Goal: Check status: Check status

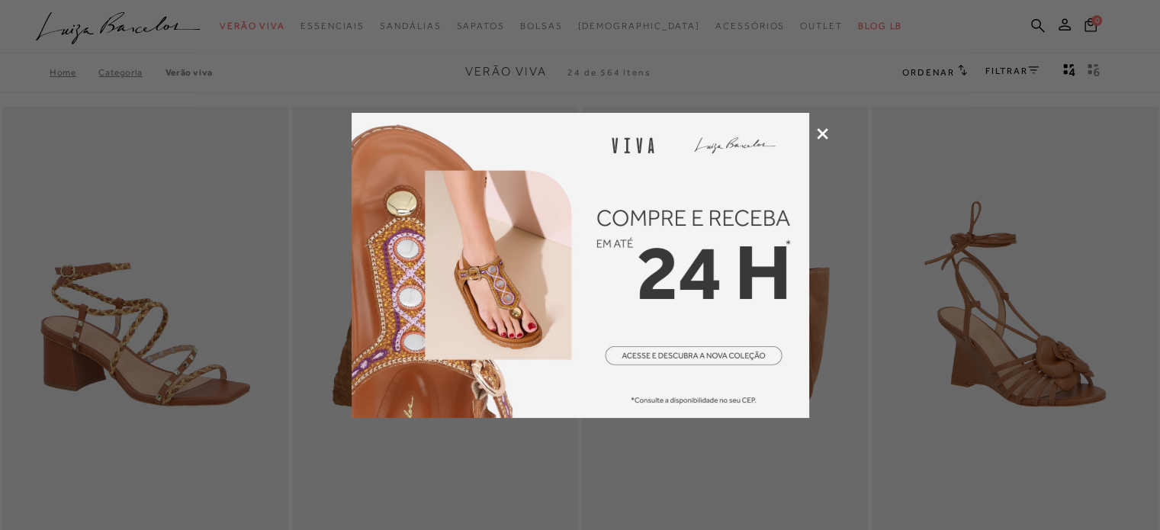
click at [821, 128] on icon at bounding box center [822, 133] width 11 height 11
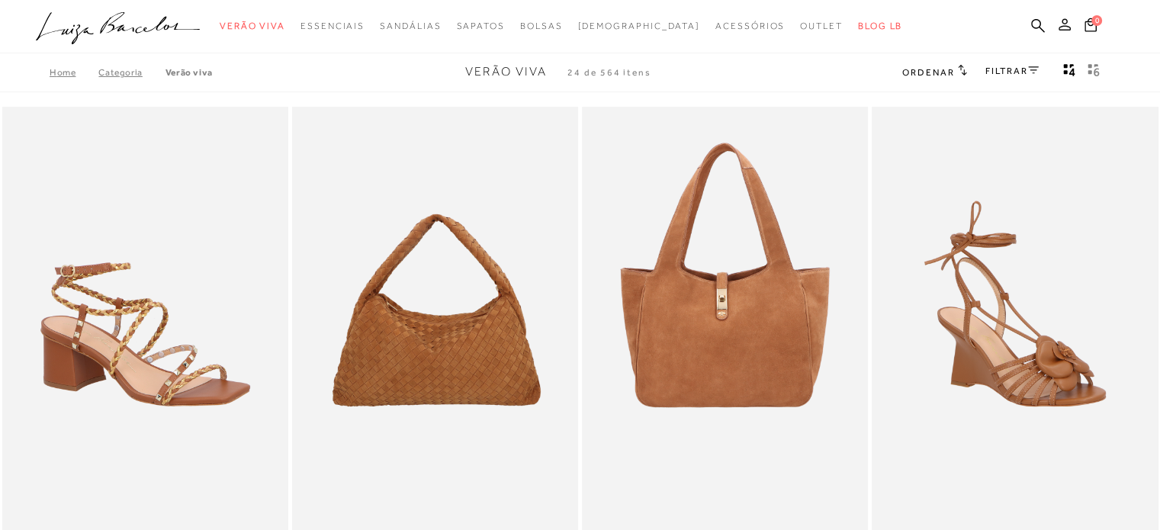
click at [1065, 21] on icon at bounding box center [1065, 24] width 12 height 12
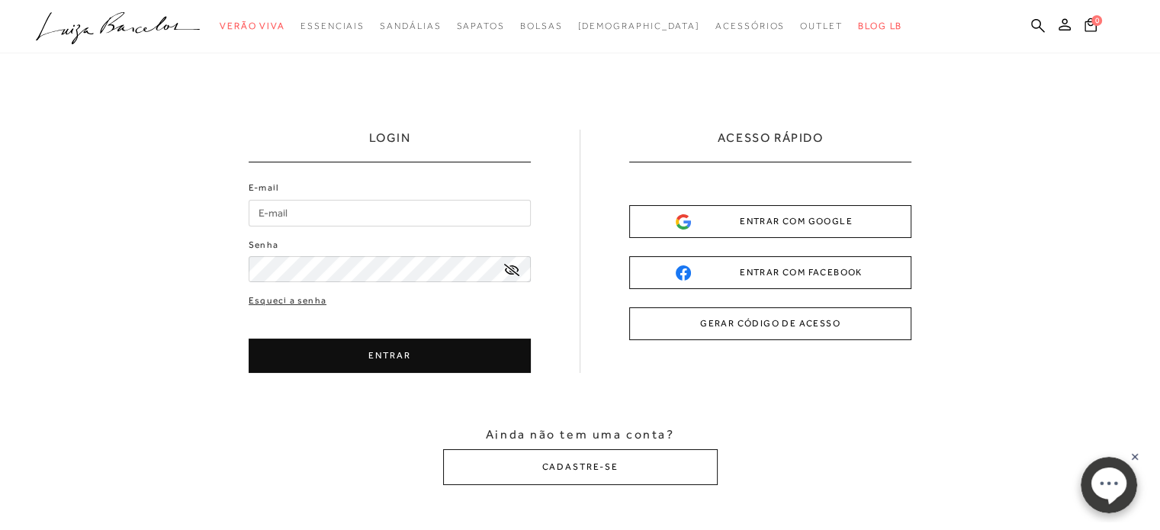
click at [767, 323] on button "GERAR CÓDIGO DE ACESSO" at bounding box center [770, 323] width 282 height 33
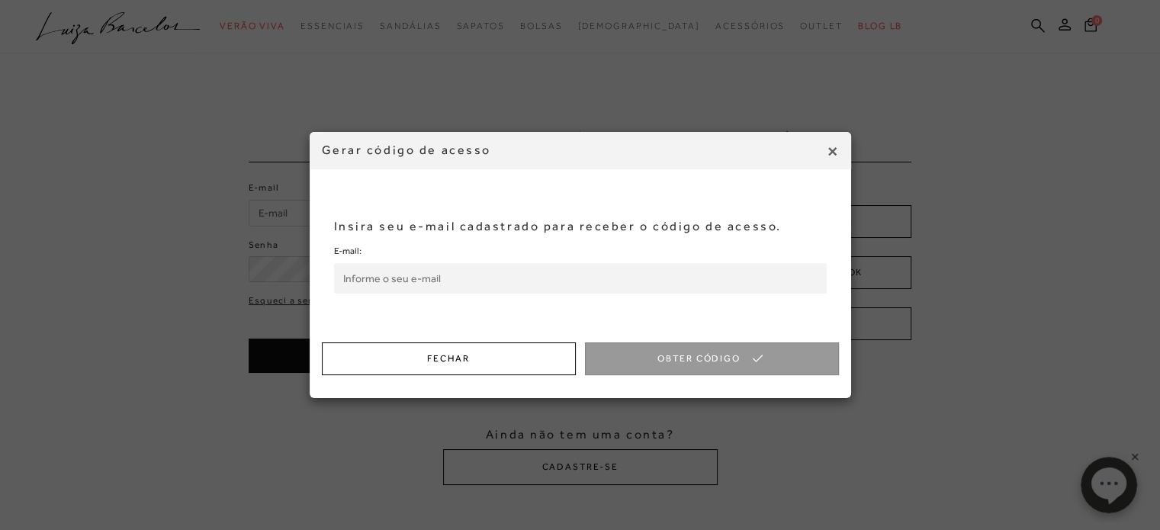
click at [544, 362] on button "Fechar" at bounding box center [449, 359] width 254 height 33
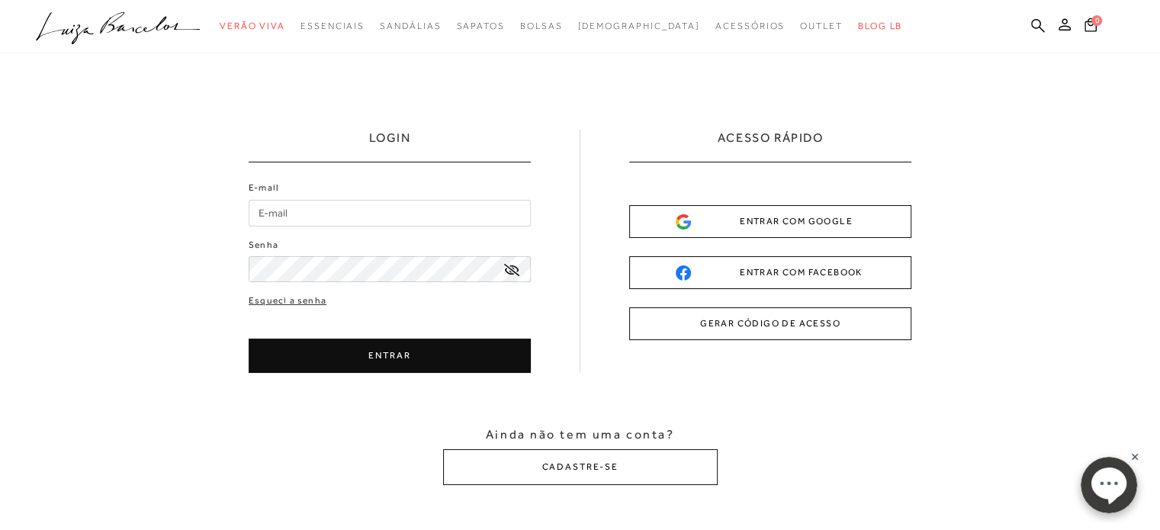
click at [346, 215] on input "E-mail" at bounding box center [390, 213] width 282 height 27
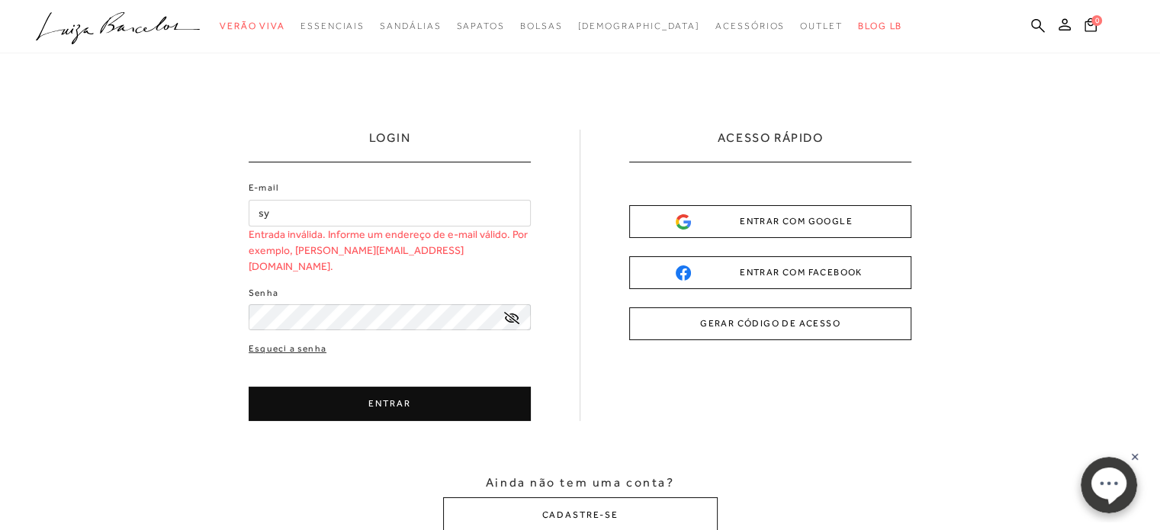
type input "[EMAIL_ADDRESS][DOMAIN_NAME]"
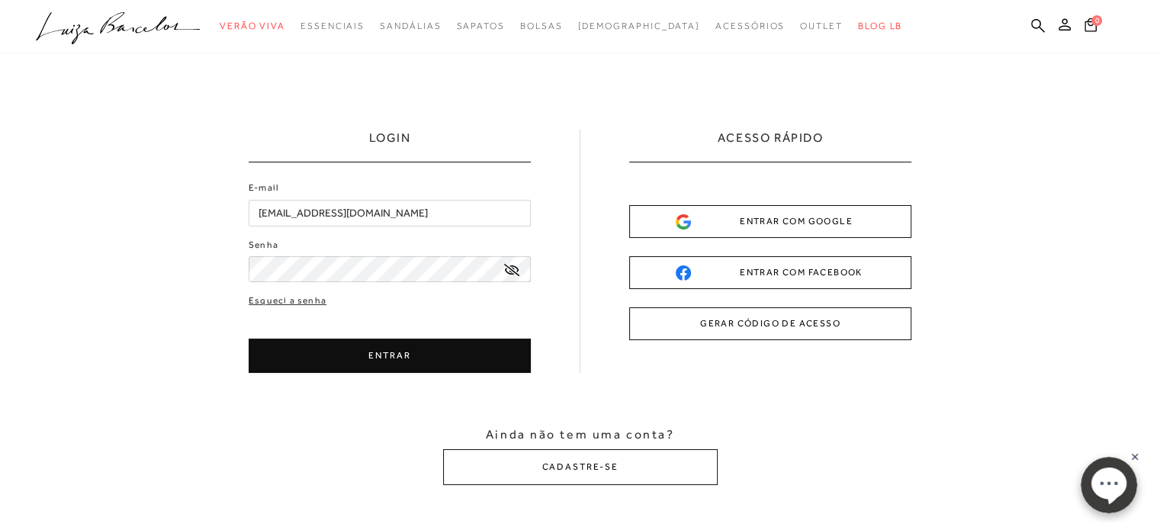
click at [307, 362] on button "ENTRAR" at bounding box center [390, 356] width 282 height 34
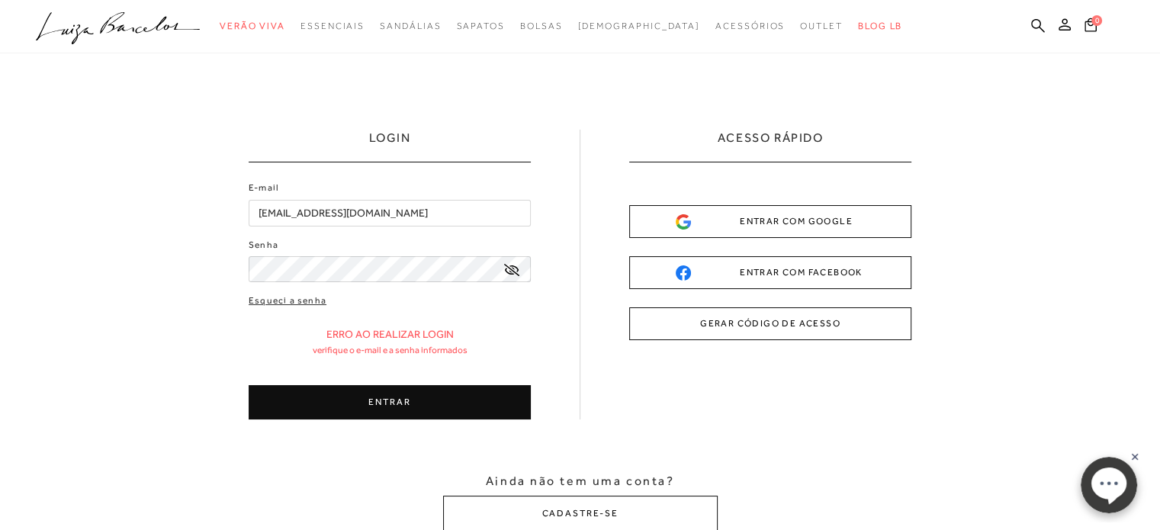
click at [514, 272] on icon at bounding box center [511, 270] width 15 height 12
click at [402, 409] on button "ENTRAR" at bounding box center [390, 402] width 282 height 34
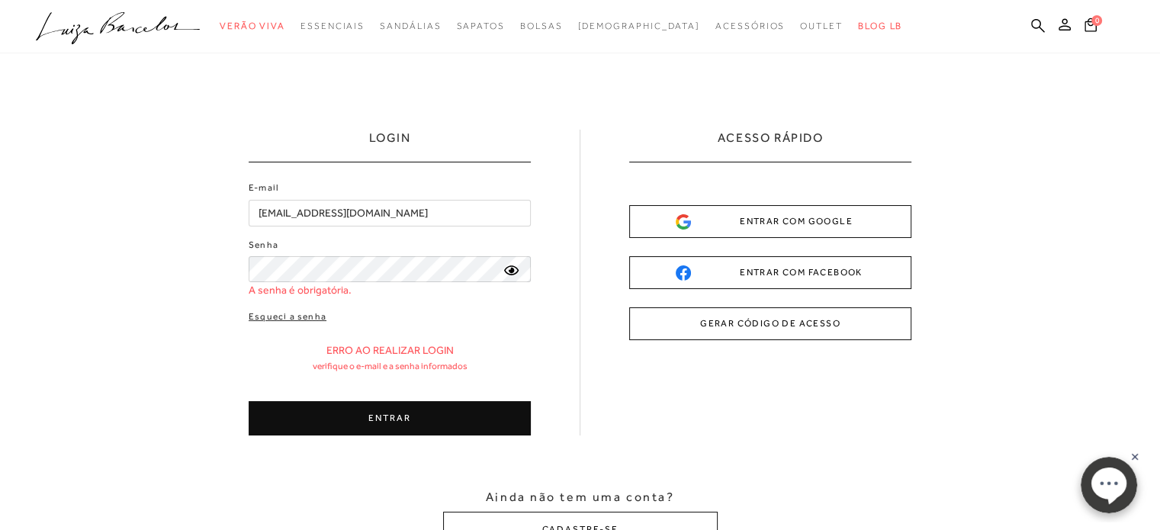
click at [806, 320] on button "GERAR CÓDIGO DE ACESSO" at bounding box center [770, 323] width 282 height 33
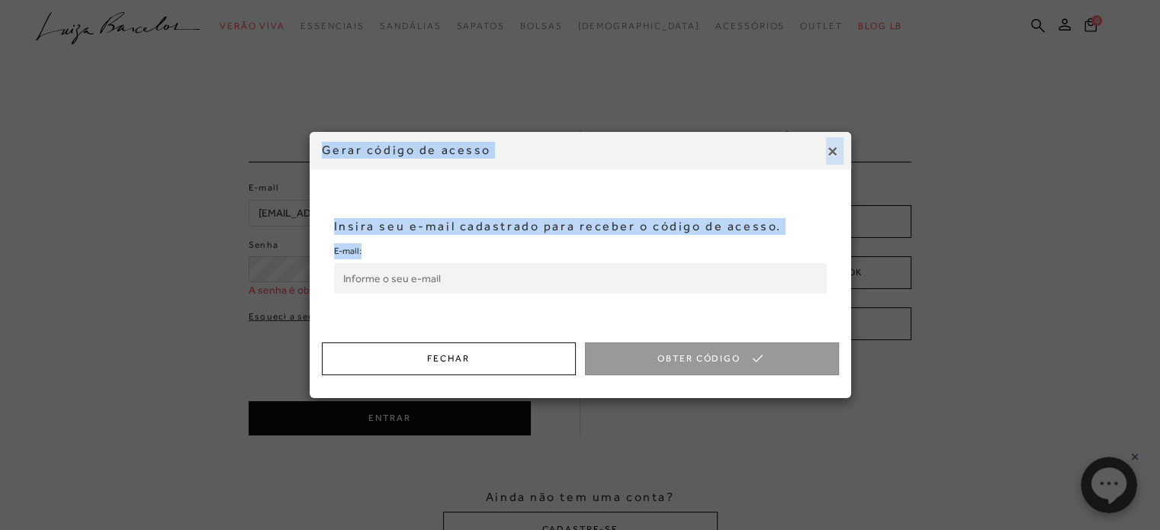
drag, startPoint x: 806, startPoint y: 320, endPoint x: 831, endPoint y: 153, distance: 168.2
click at [831, 153] on div "× Gerar código de acesso Insira seu e-mail cadastrado para receber o código de …" at bounding box center [581, 265] width 542 height 266
click at [831, 153] on span "×" at bounding box center [832, 150] width 13 height 27
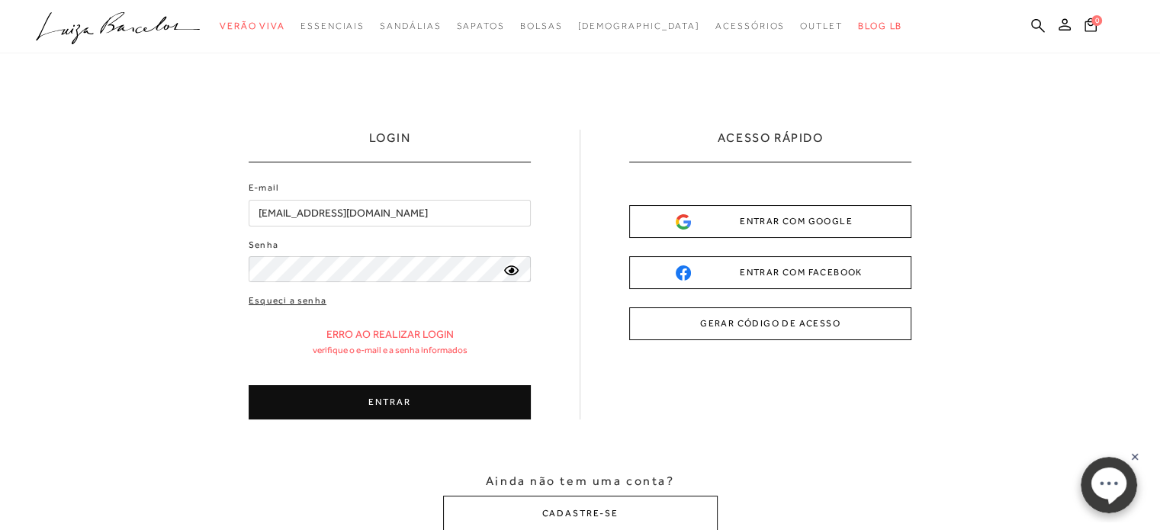
click at [423, 385] on button "ENTRAR" at bounding box center [390, 402] width 282 height 34
click at [418, 401] on button "ENTRAR" at bounding box center [390, 402] width 282 height 34
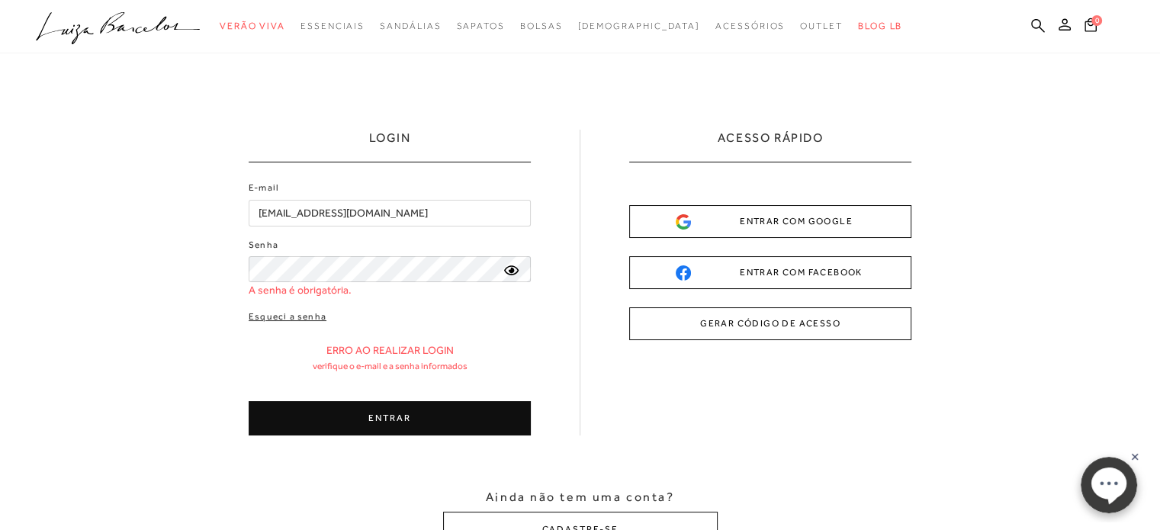
click at [442, 216] on input "[EMAIL_ADDRESS][DOMAIN_NAME]" at bounding box center [390, 213] width 282 height 27
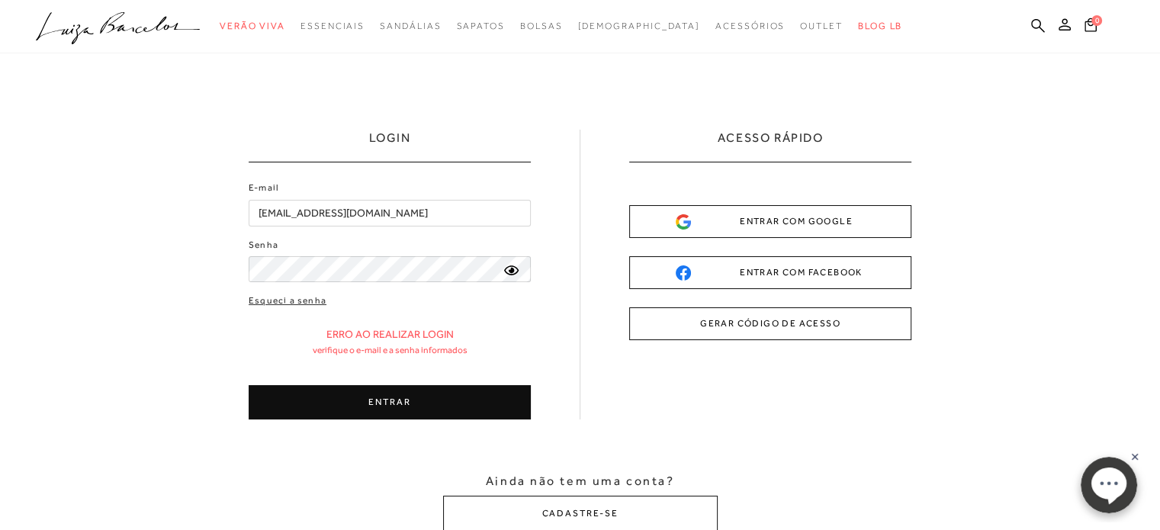
click at [377, 393] on button "ENTRAR" at bounding box center [390, 402] width 282 height 34
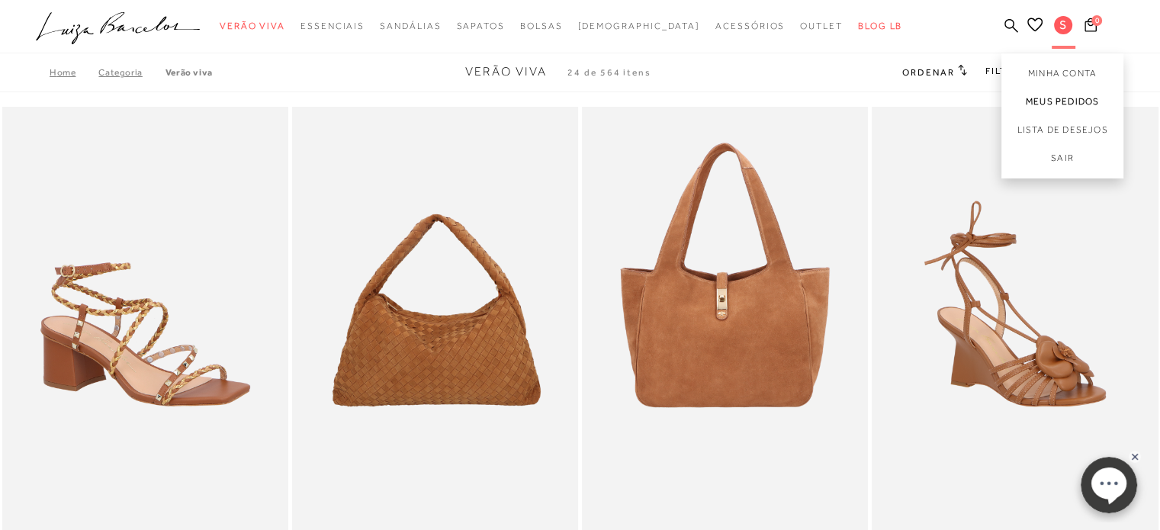
click at [1044, 105] on link "Meus Pedidos" at bounding box center [1063, 102] width 122 height 28
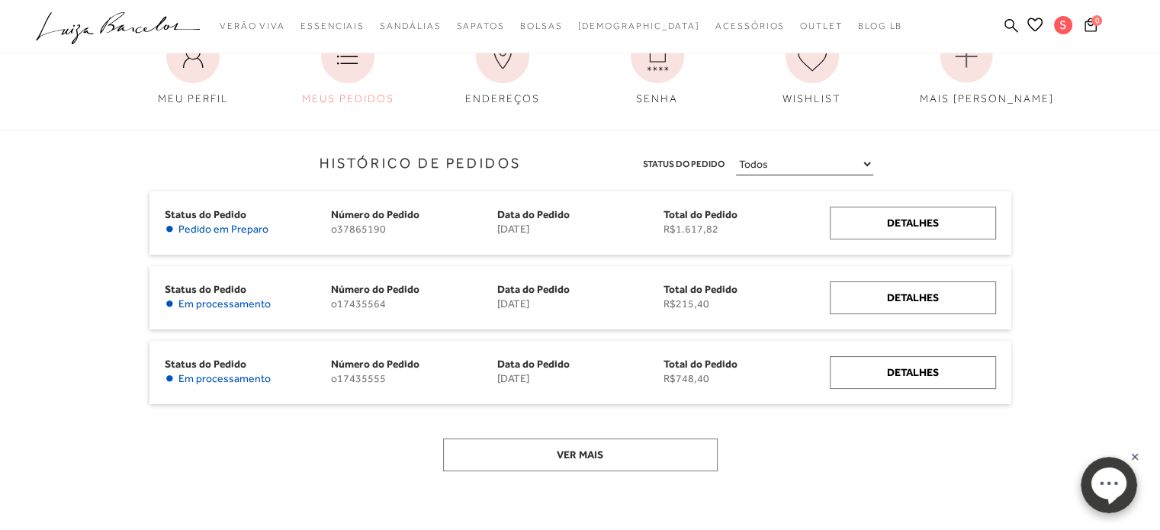
scroll to position [131, 0]
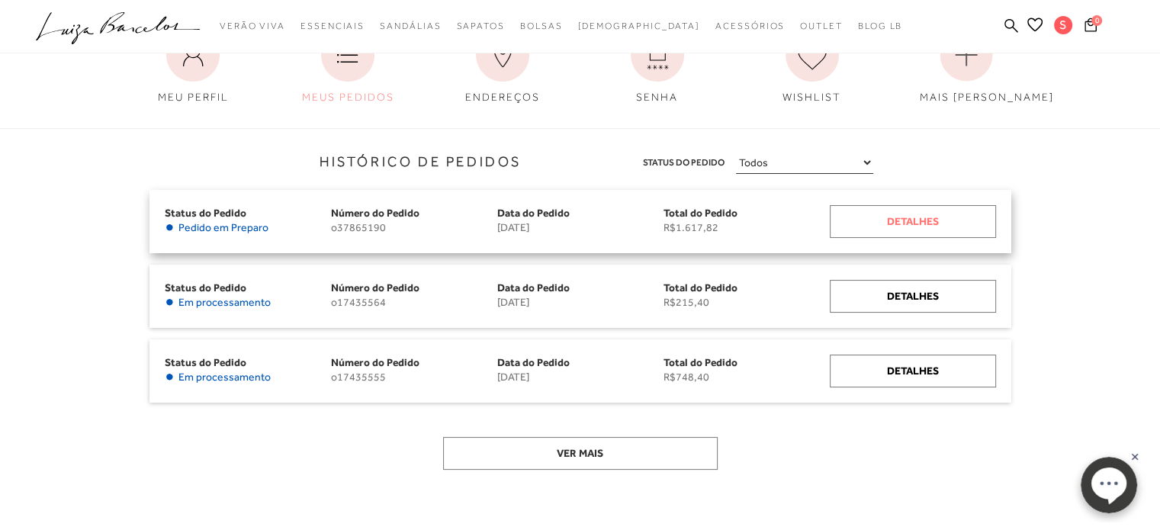
click at [919, 224] on div "Detalhes" at bounding box center [913, 221] width 166 height 33
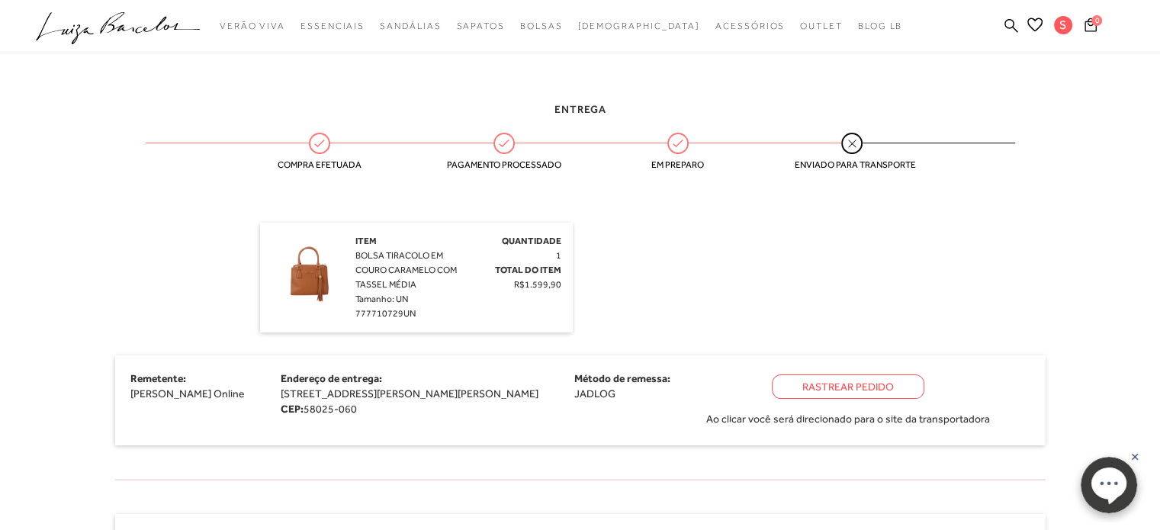
scroll to position [328, 0]
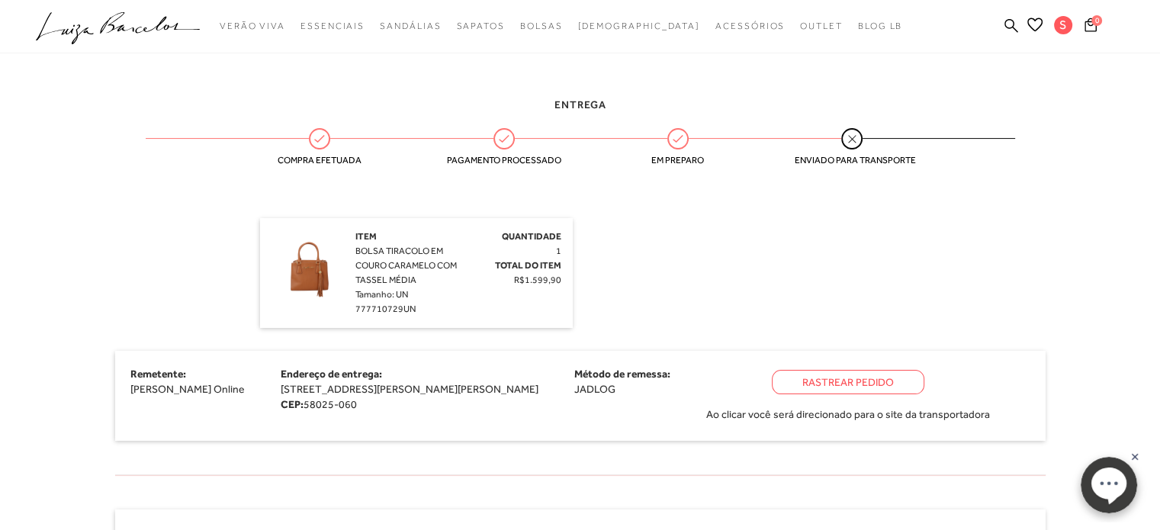
click at [835, 380] on div "Rastrear Pedido" at bounding box center [848, 382] width 153 height 24
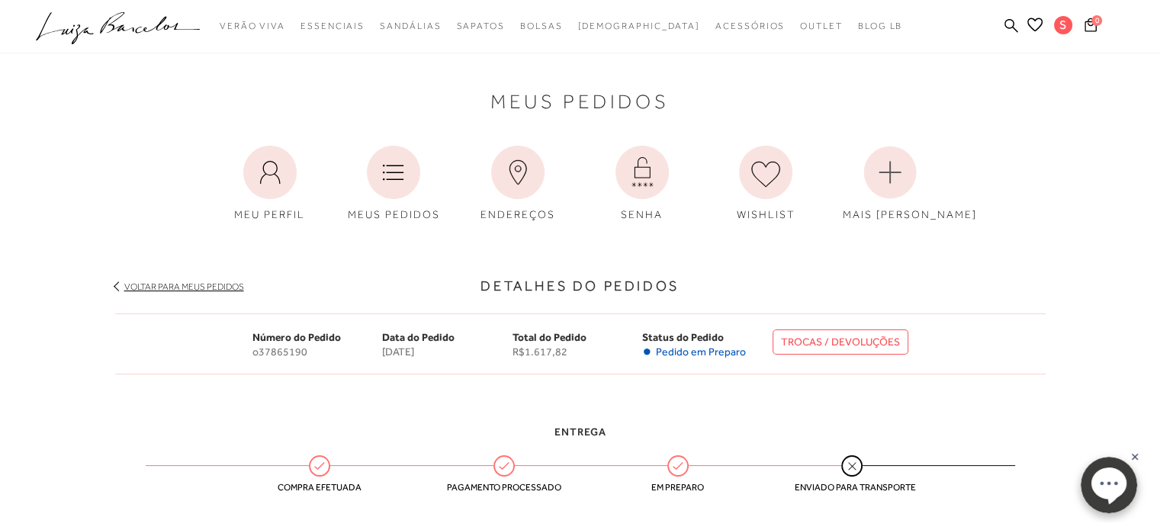
scroll to position [0, 0]
click at [1062, 158] on link "Sair" at bounding box center [1063, 161] width 122 height 34
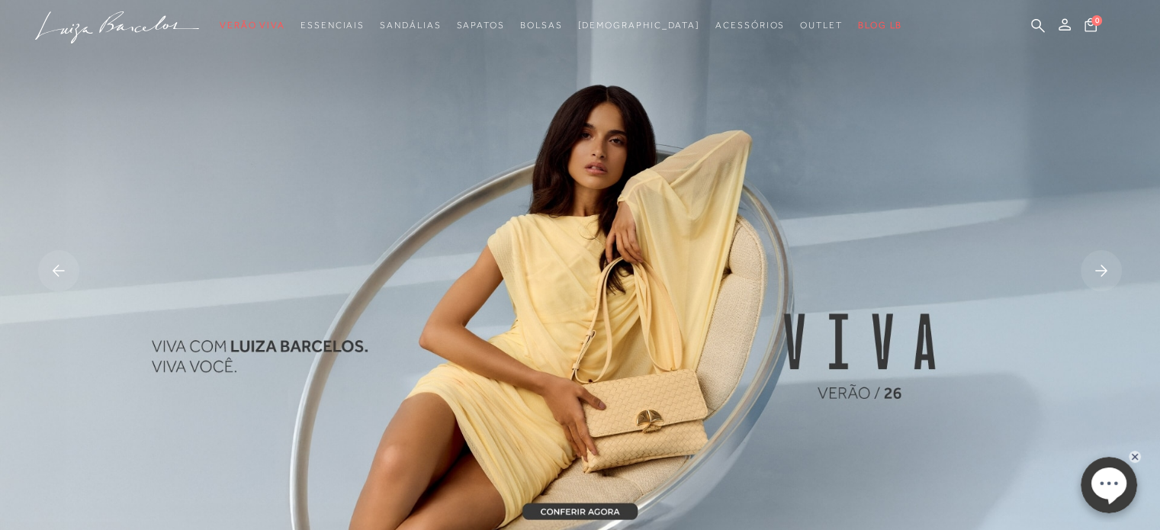
click at [1101, 264] on rect at bounding box center [1101, 270] width 41 height 41
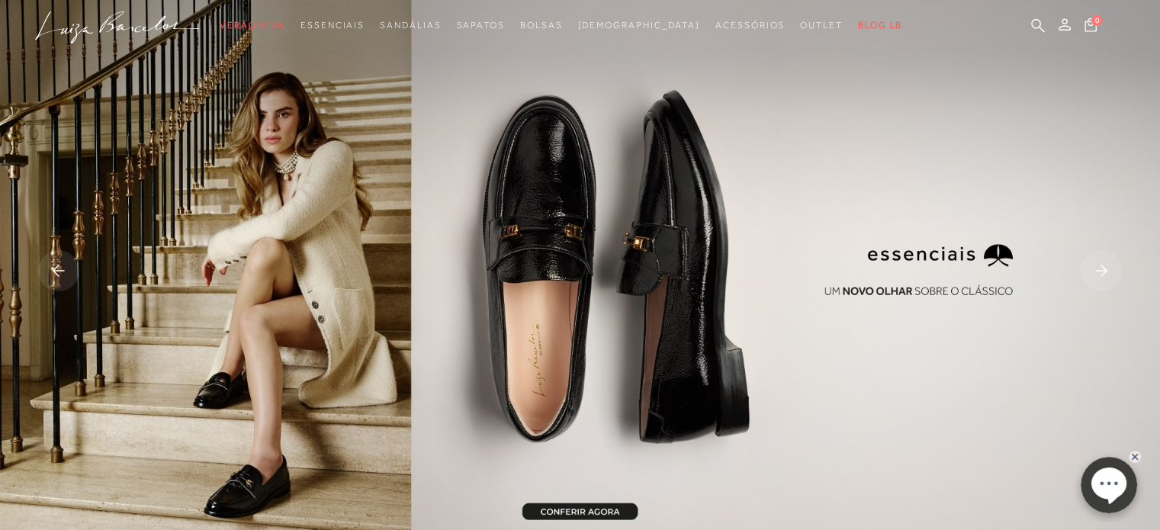
click at [1101, 264] on rect at bounding box center [1101, 270] width 41 height 41
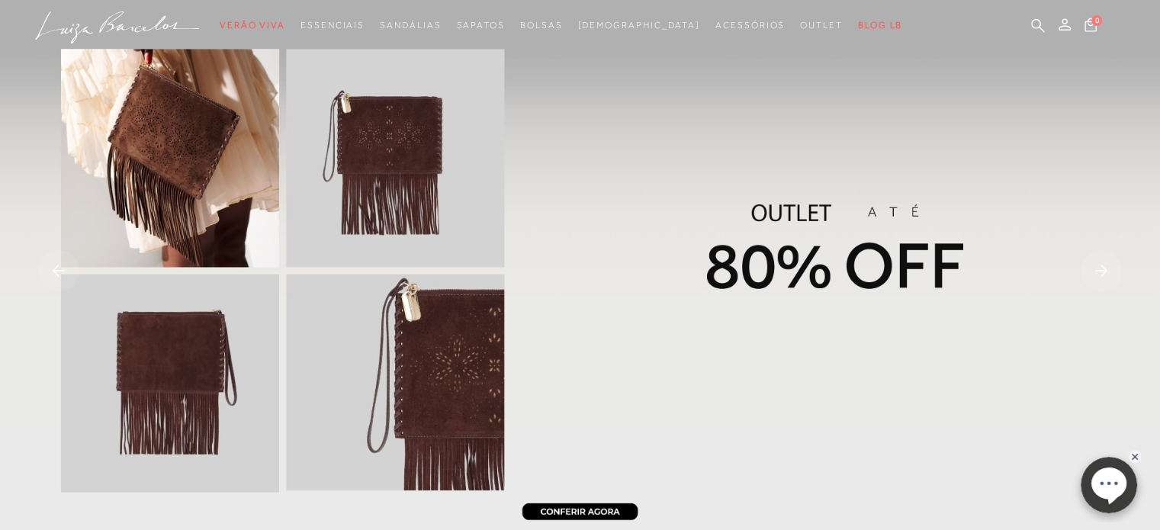
click at [1101, 264] on rect at bounding box center [1101, 270] width 41 height 41
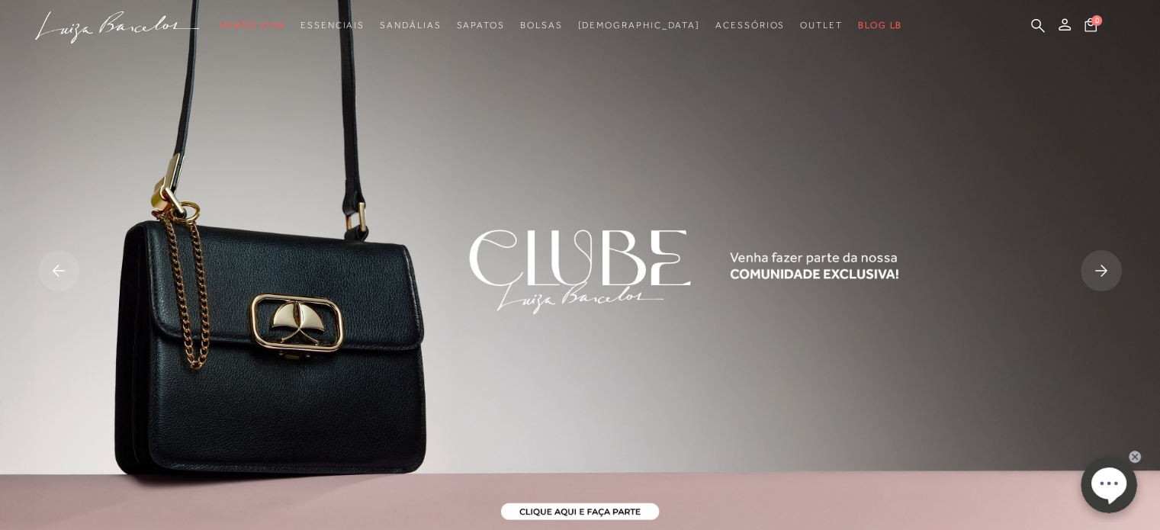
click at [1101, 264] on rect at bounding box center [1101, 270] width 41 height 41
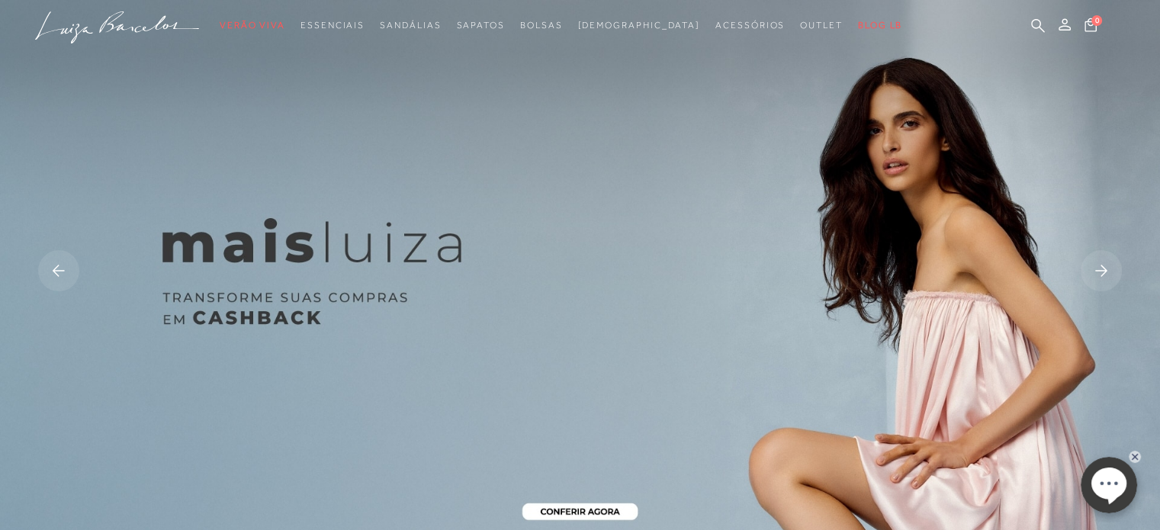
click at [1101, 264] on rect at bounding box center [1101, 270] width 41 height 41
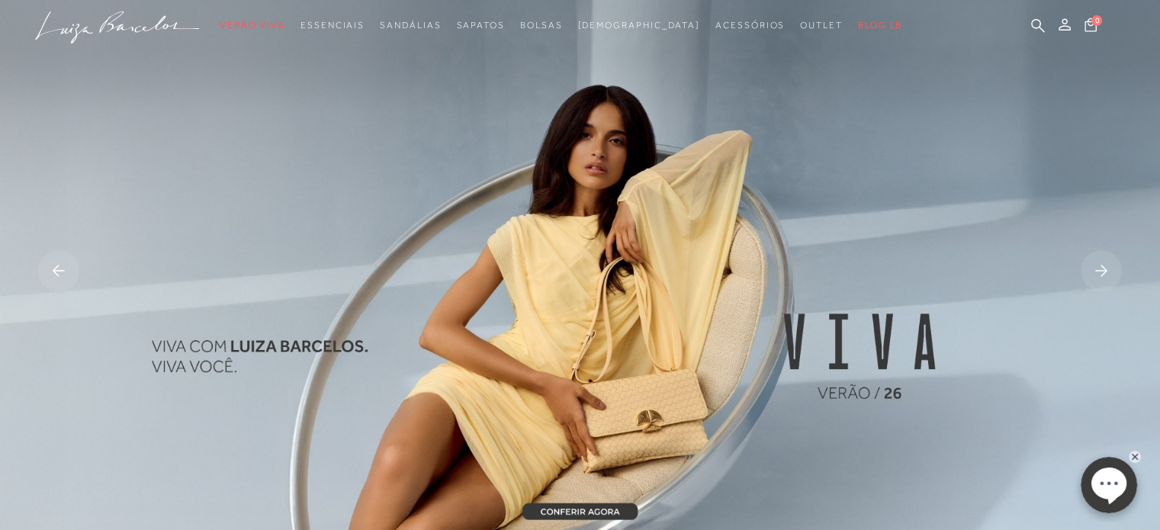
click at [1101, 264] on rect at bounding box center [1101, 270] width 41 height 41
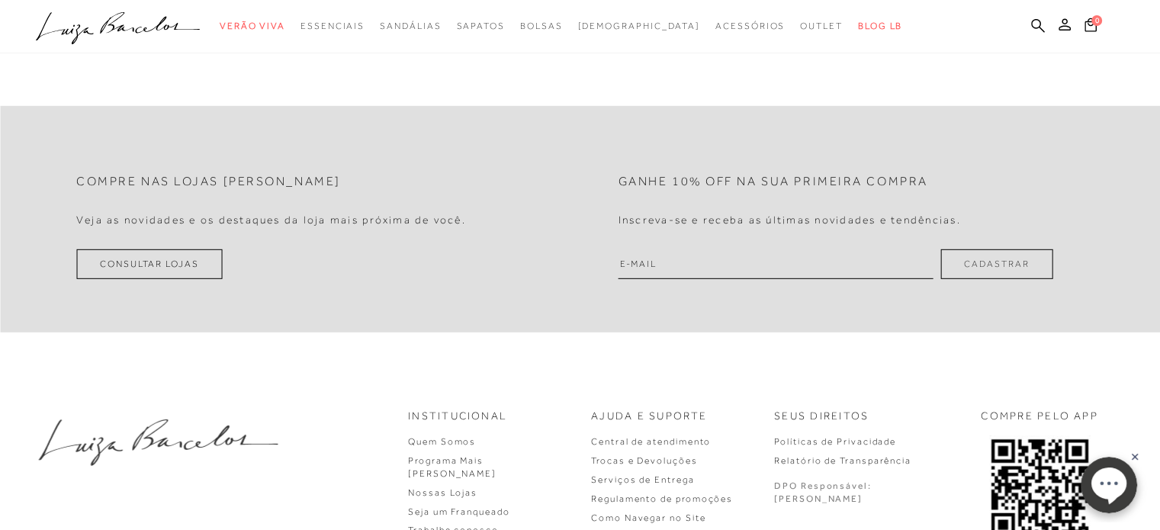
scroll to position [4641, 0]
